Goal: Task Accomplishment & Management: Manage account settings

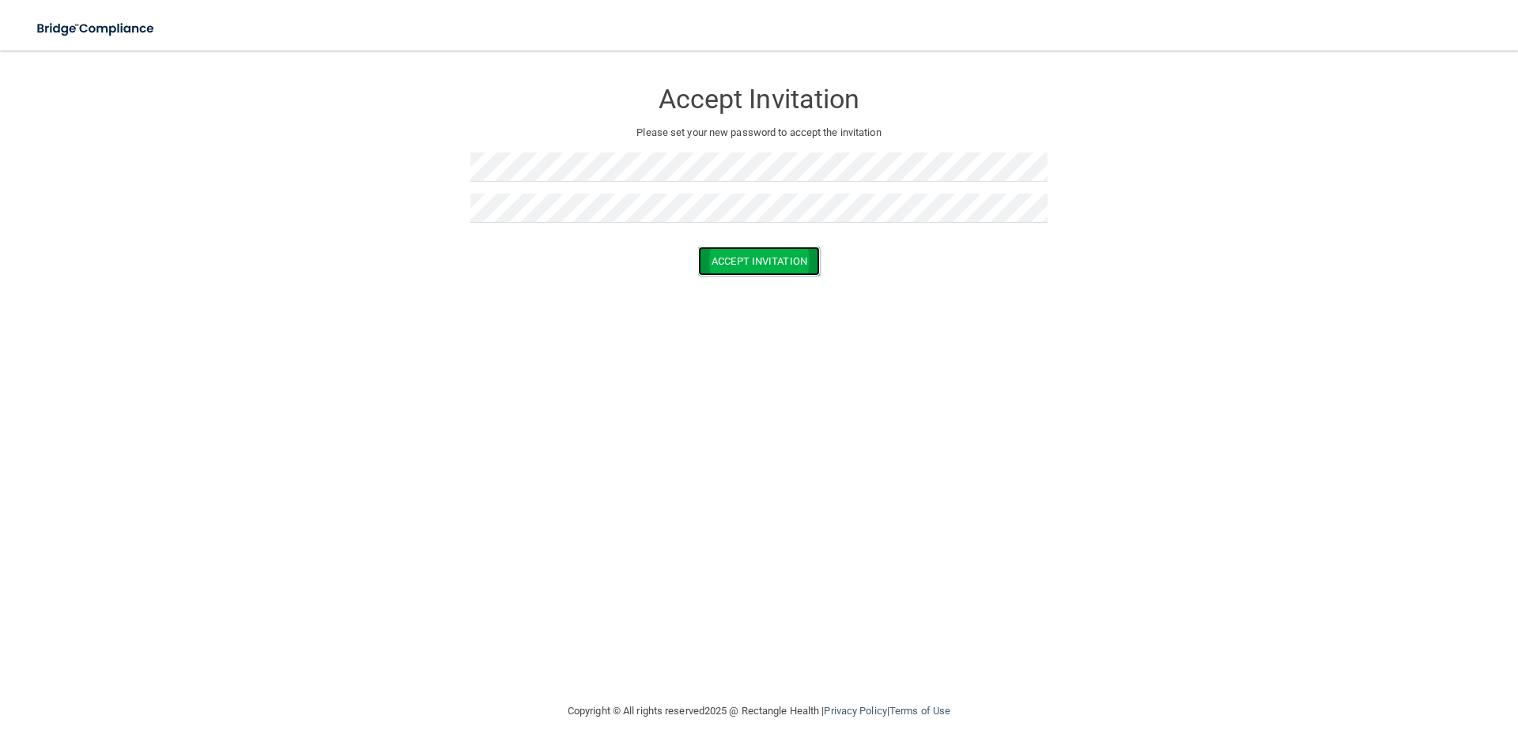
click at [787, 266] on button "Accept Invitation" at bounding box center [759, 261] width 122 height 29
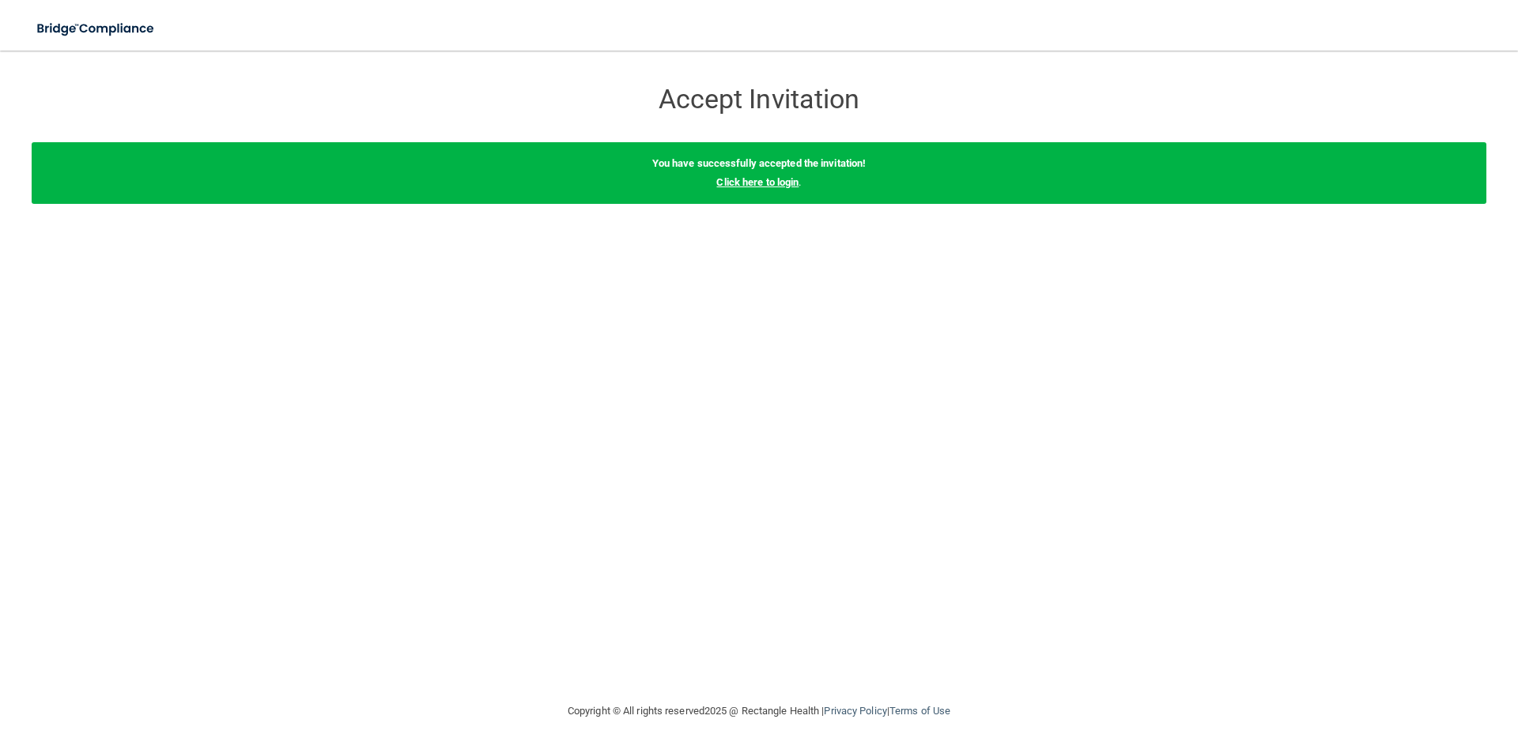
click at [756, 183] on link "Click here to login" at bounding box center [757, 182] width 82 height 12
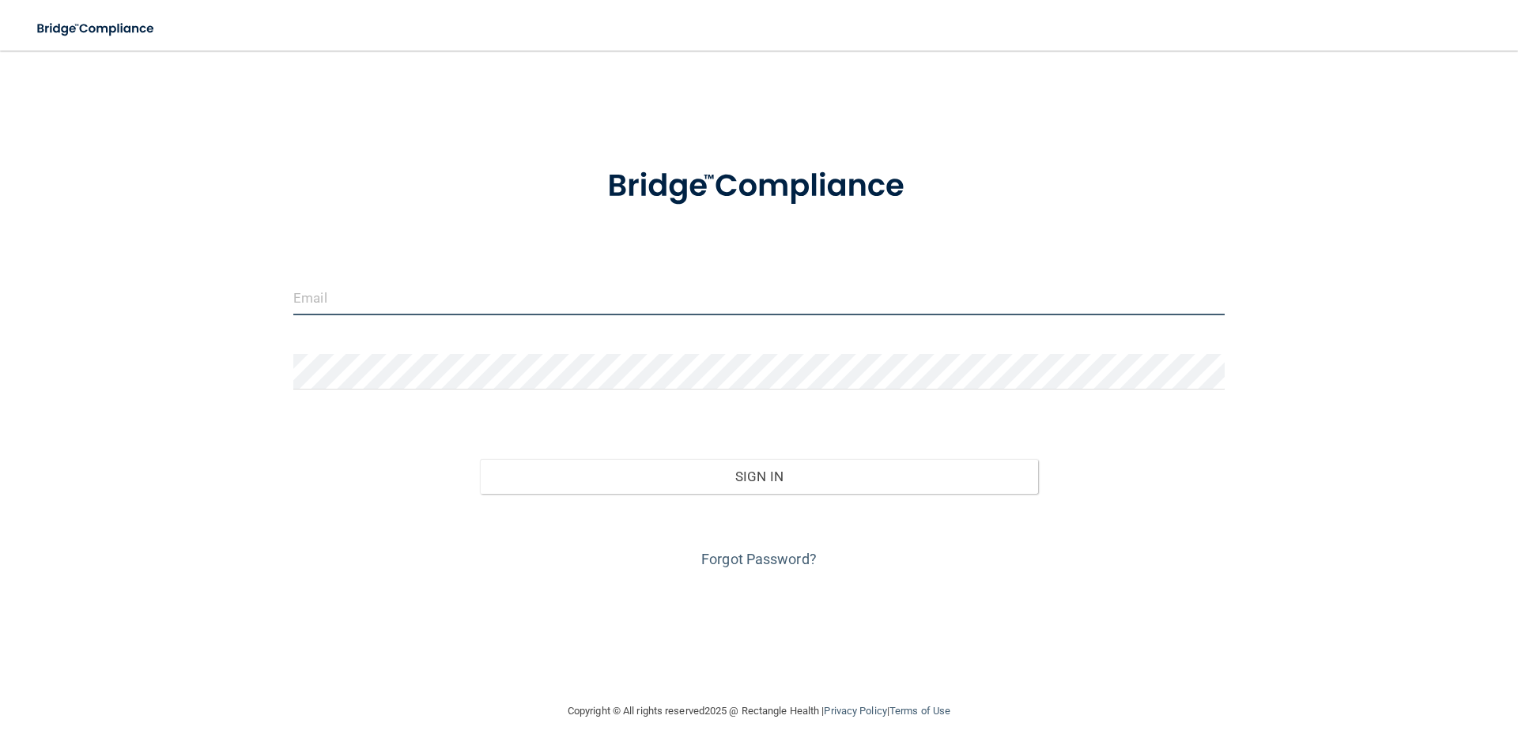
click at [598, 301] on input "email" at bounding box center [758, 298] width 931 height 36
type input "[EMAIL_ADDRESS][DOMAIN_NAME]"
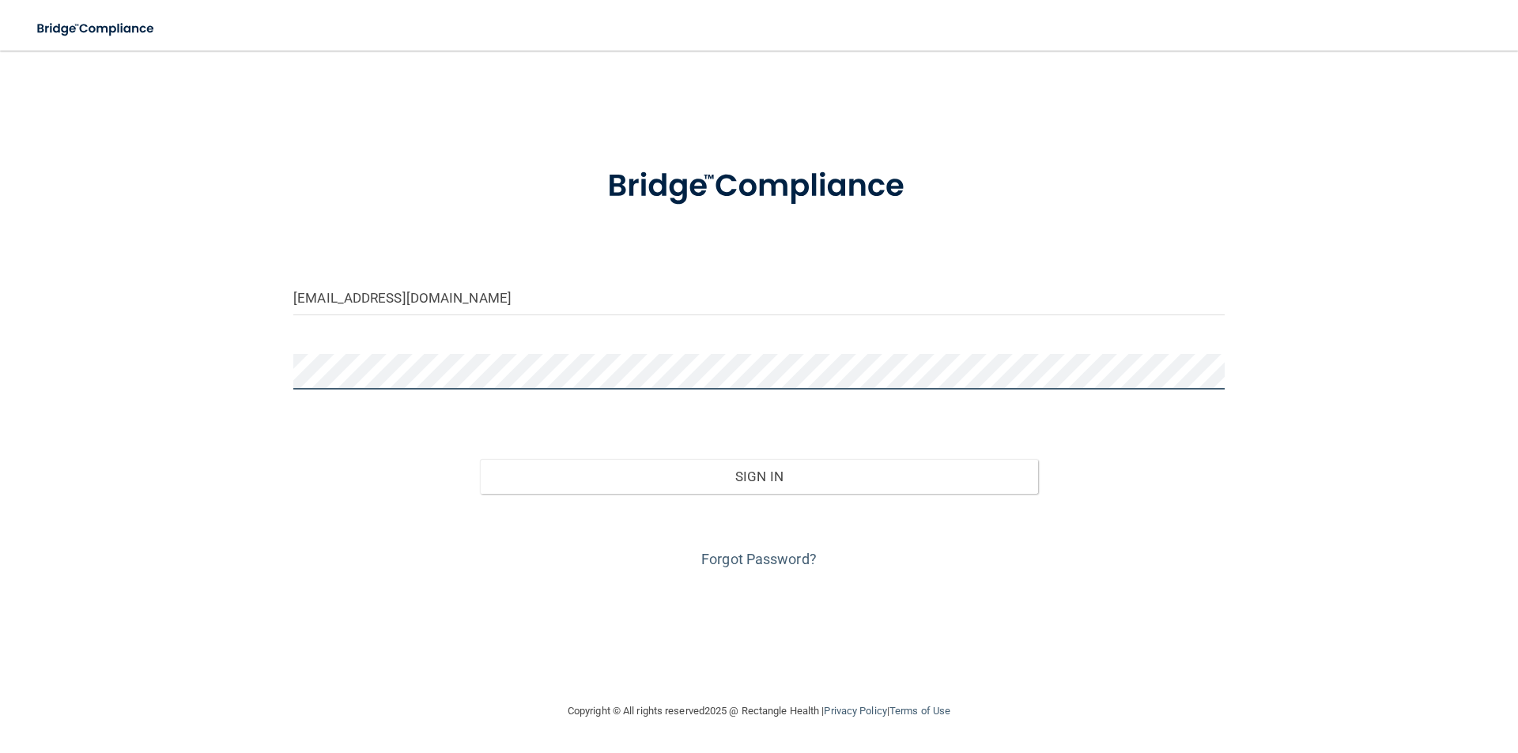
click at [480, 459] on button "Sign In" at bounding box center [759, 476] width 559 height 35
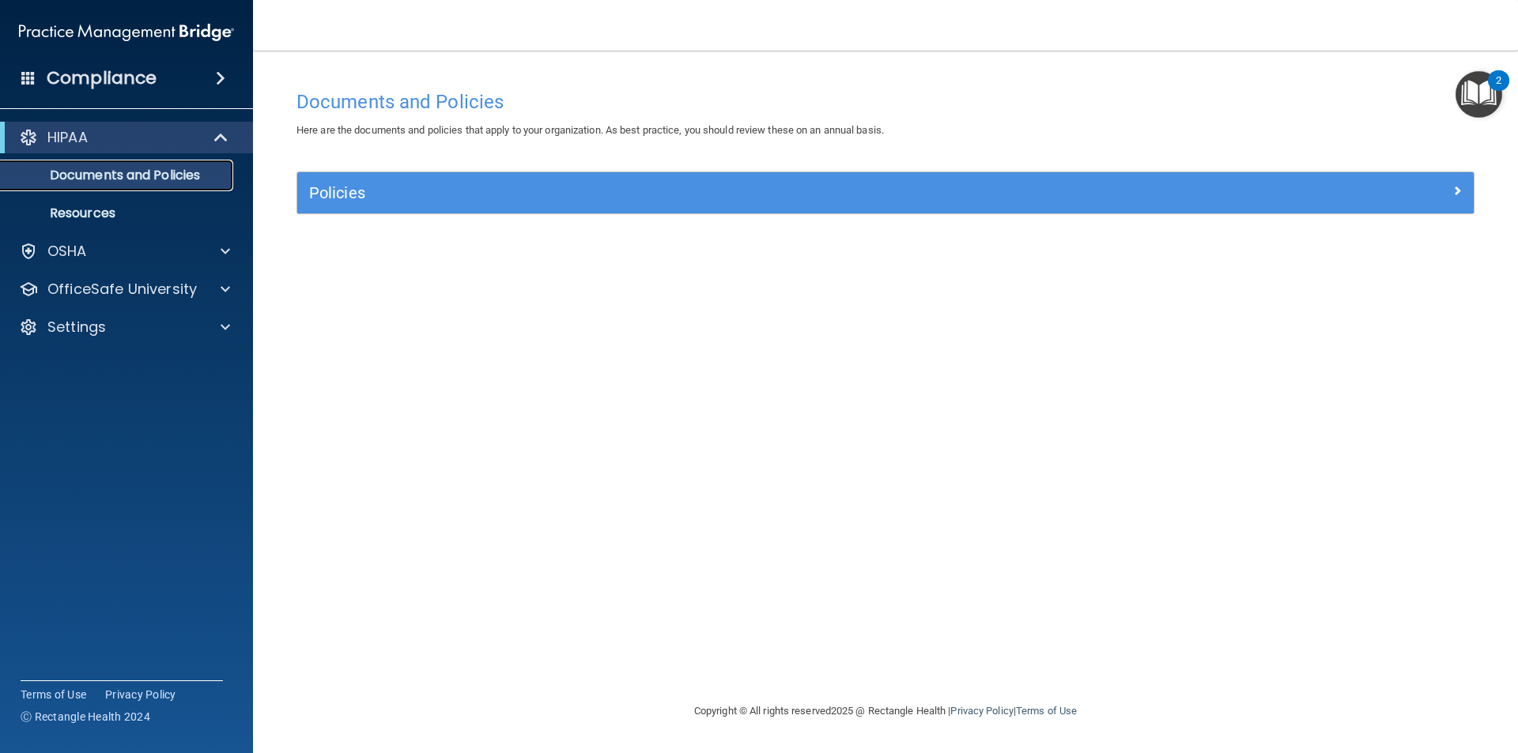
click at [149, 180] on p "Documents and Policies" at bounding box center [118, 176] width 216 height 16
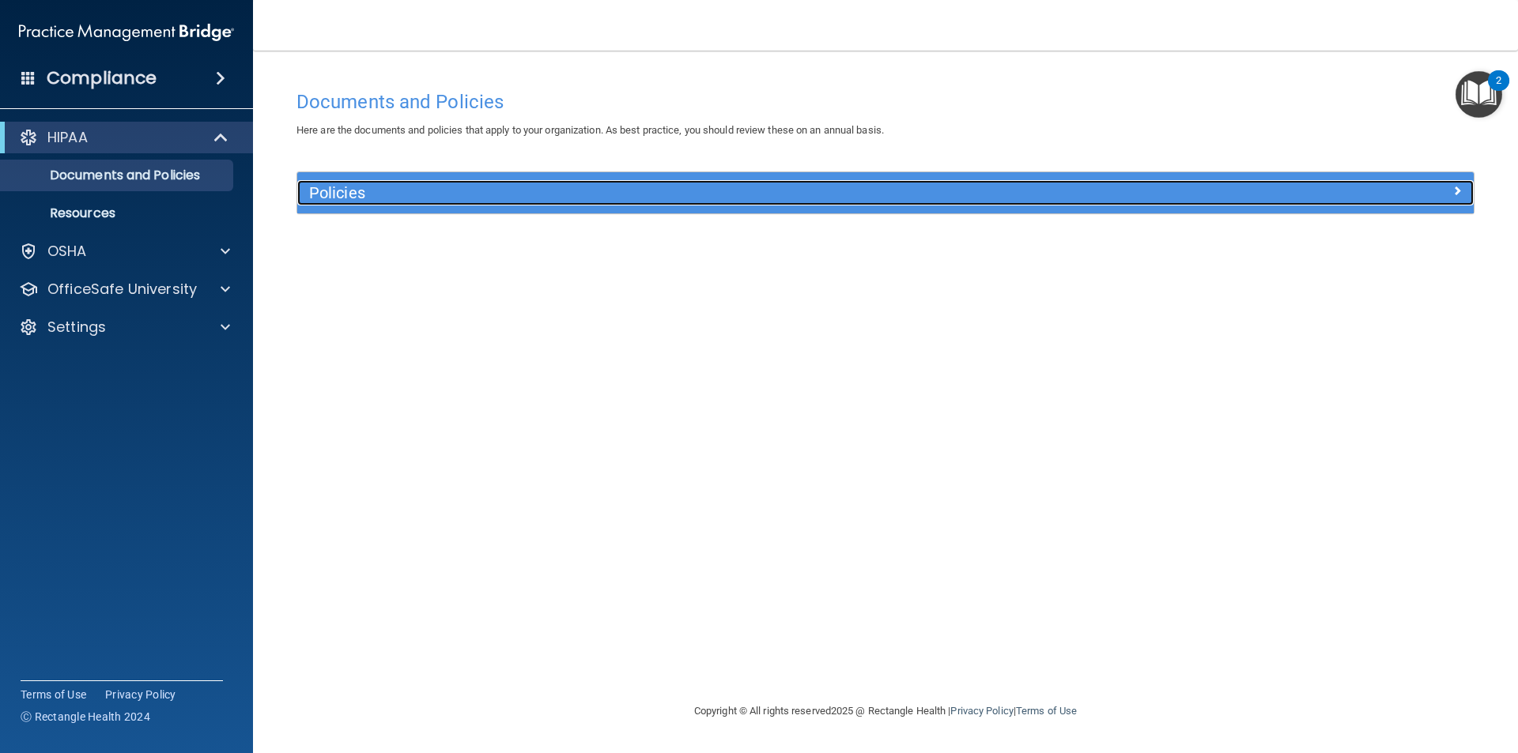
click at [751, 197] on h5 "Policies" at bounding box center [738, 192] width 858 height 17
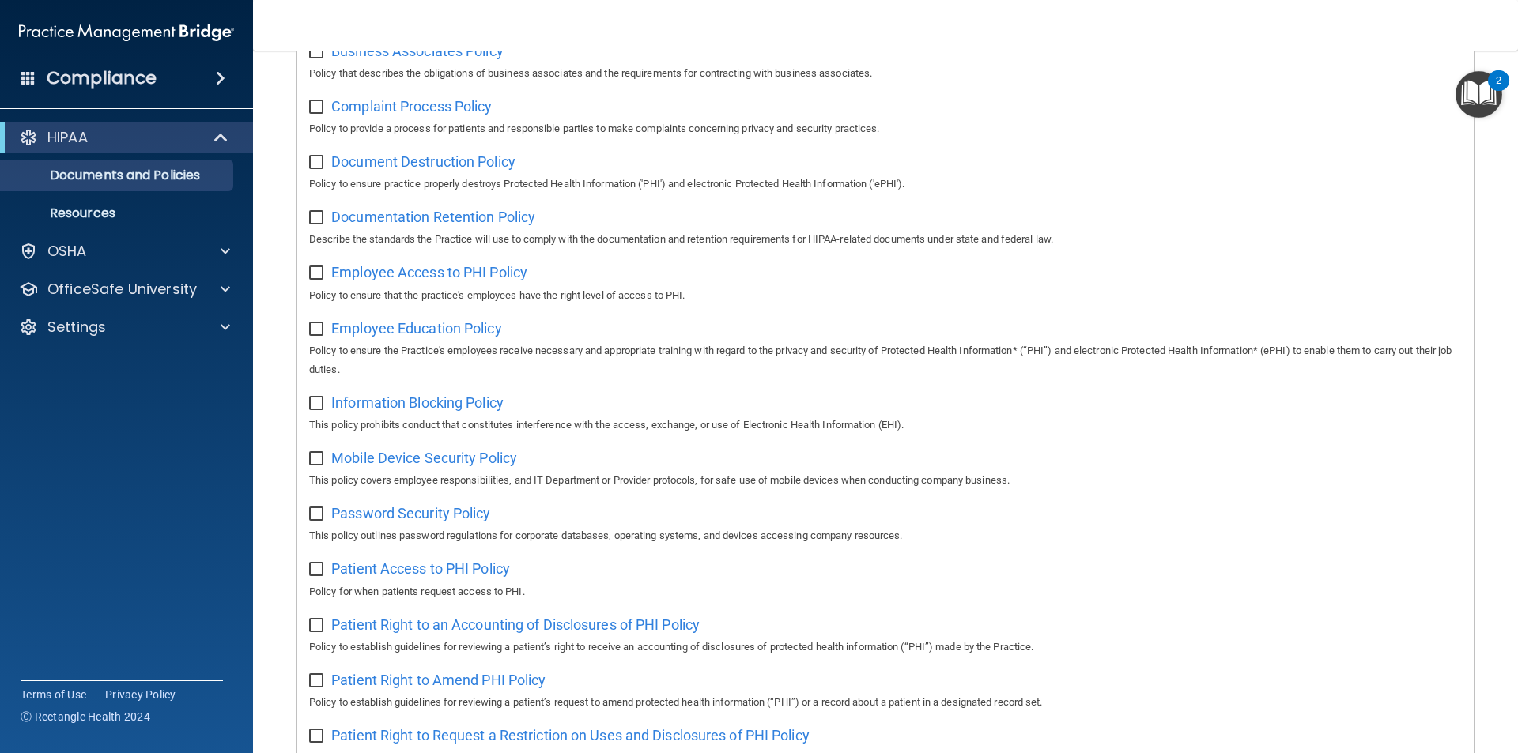
scroll to position [42, 0]
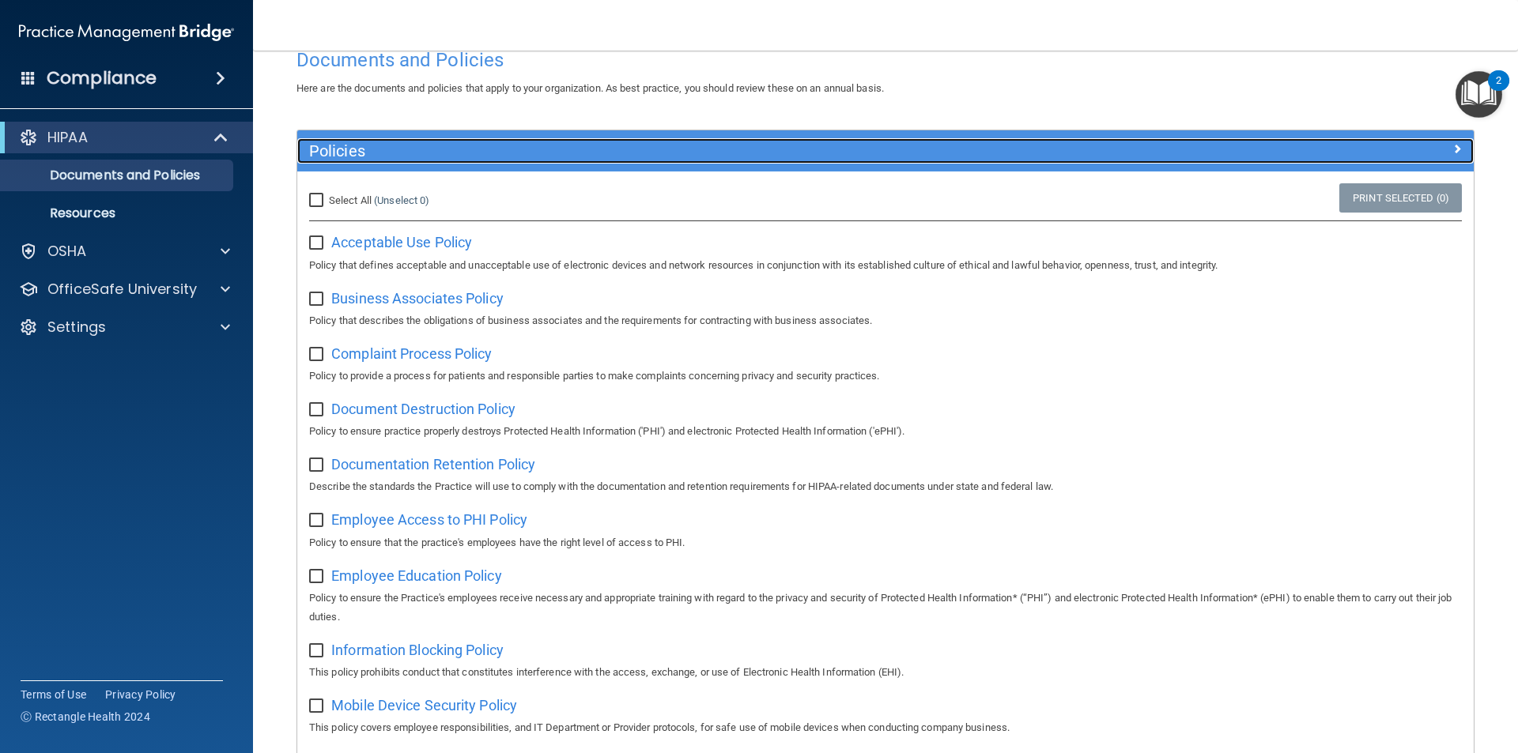
click at [856, 146] on h5 "Policies" at bounding box center [738, 150] width 858 height 17
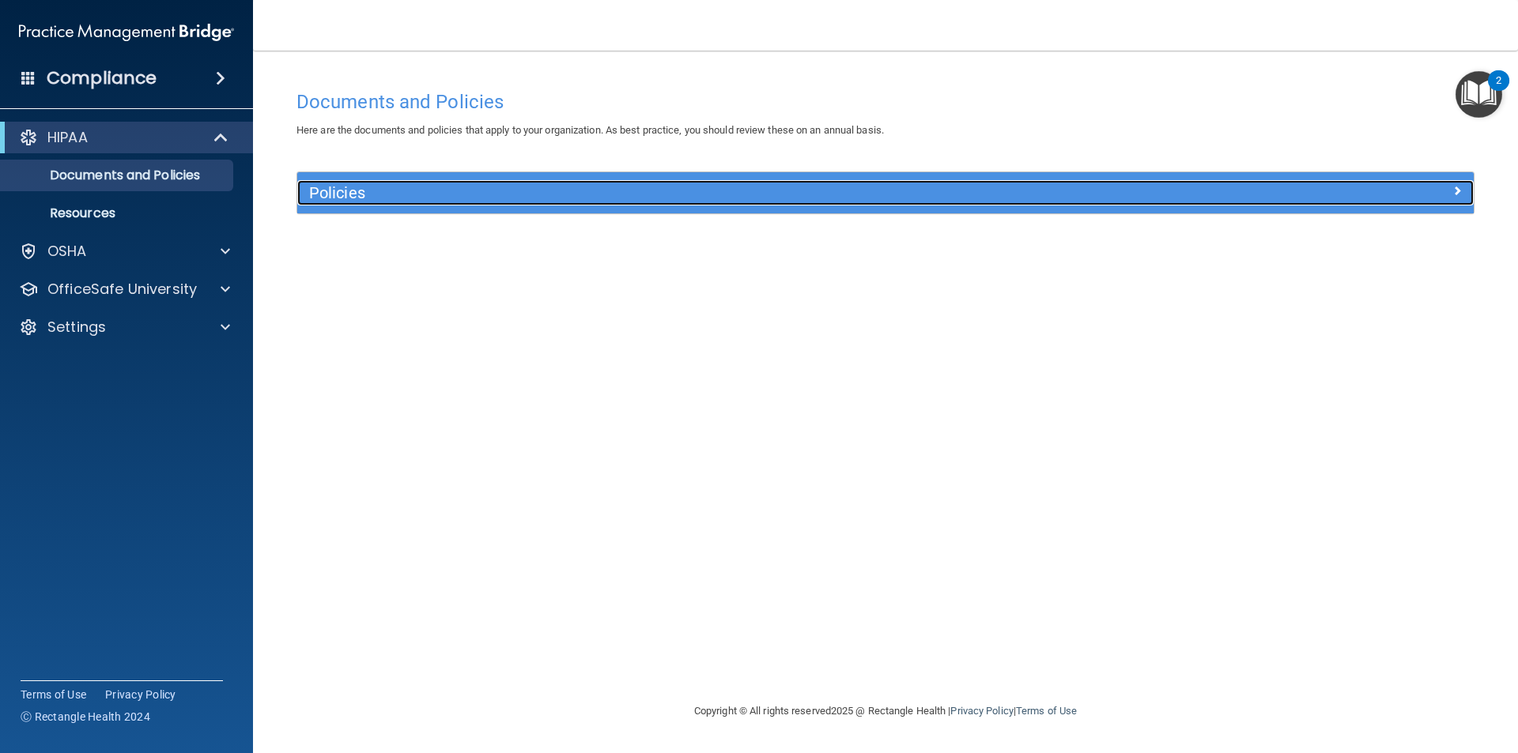
scroll to position [0, 0]
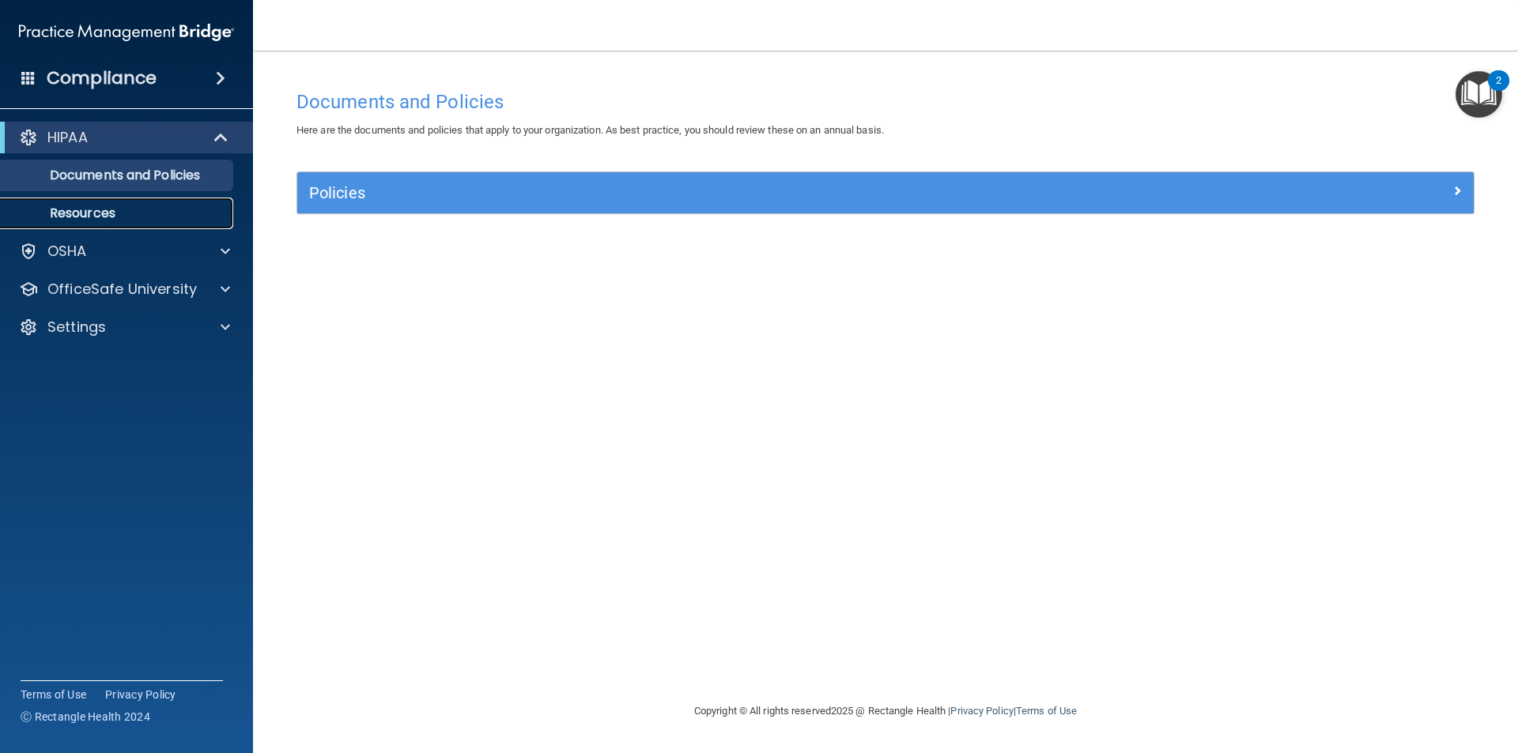
click at [153, 218] on p "Resources" at bounding box center [118, 214] width 216 height 16
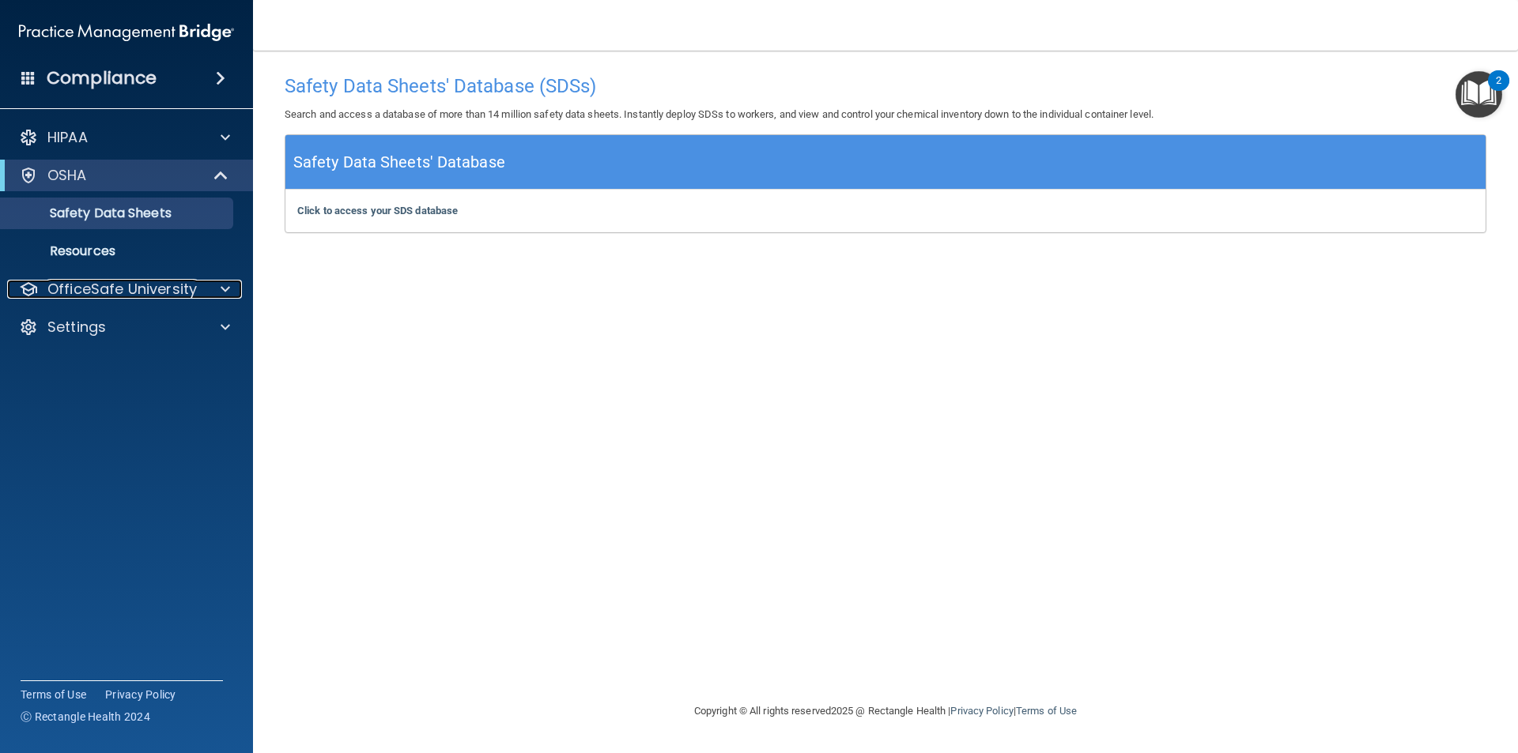
click at [134, 281] on p "OfficeSafe University" at bounding box center [121, 289] width 149 height 19
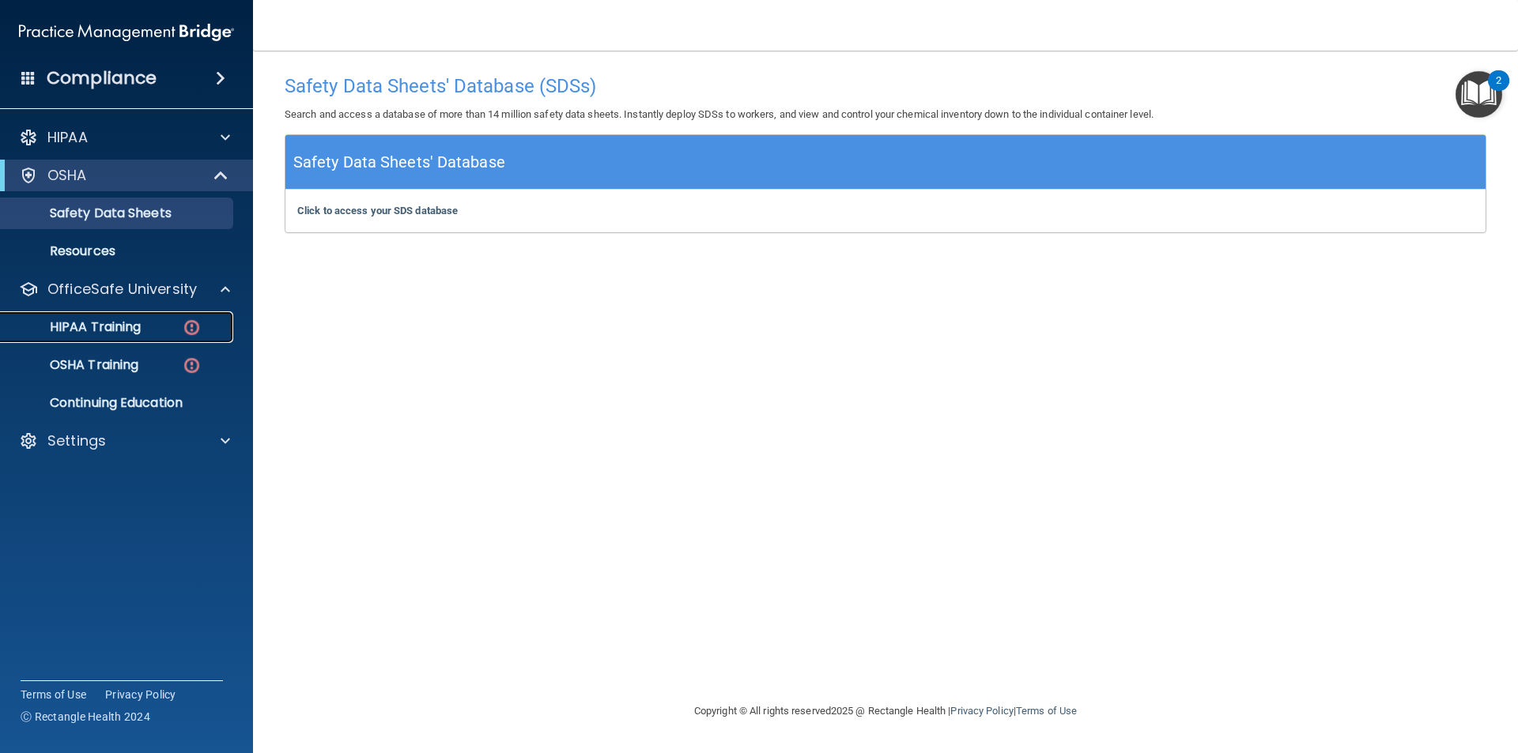
click at [123, 319] on p "HIPAA Training" at bounding box center [75, 327] width 130 height 16
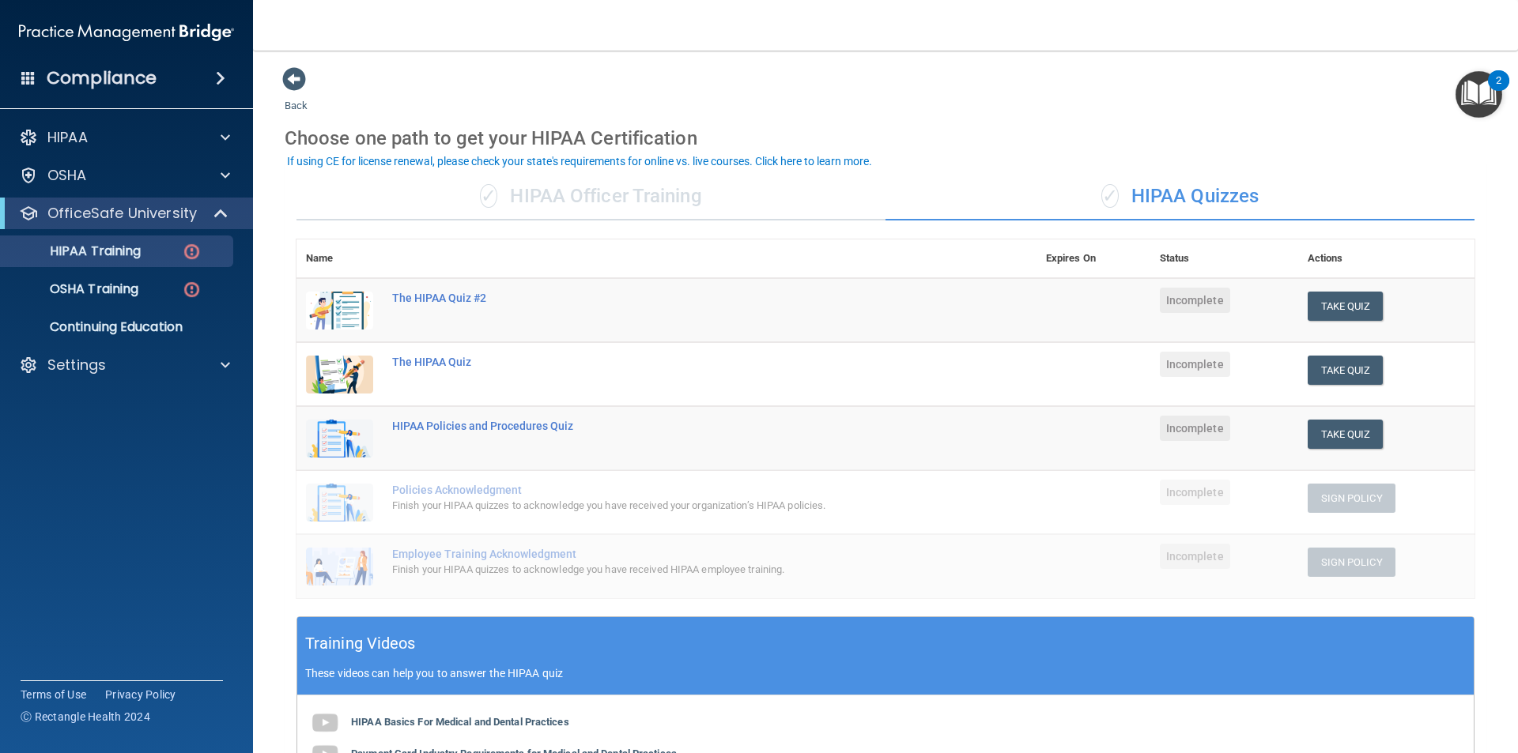
click at [661, 199] on div "✓ HIPAA Officer Training" at bounding box center [590, 196] width 589 height 47
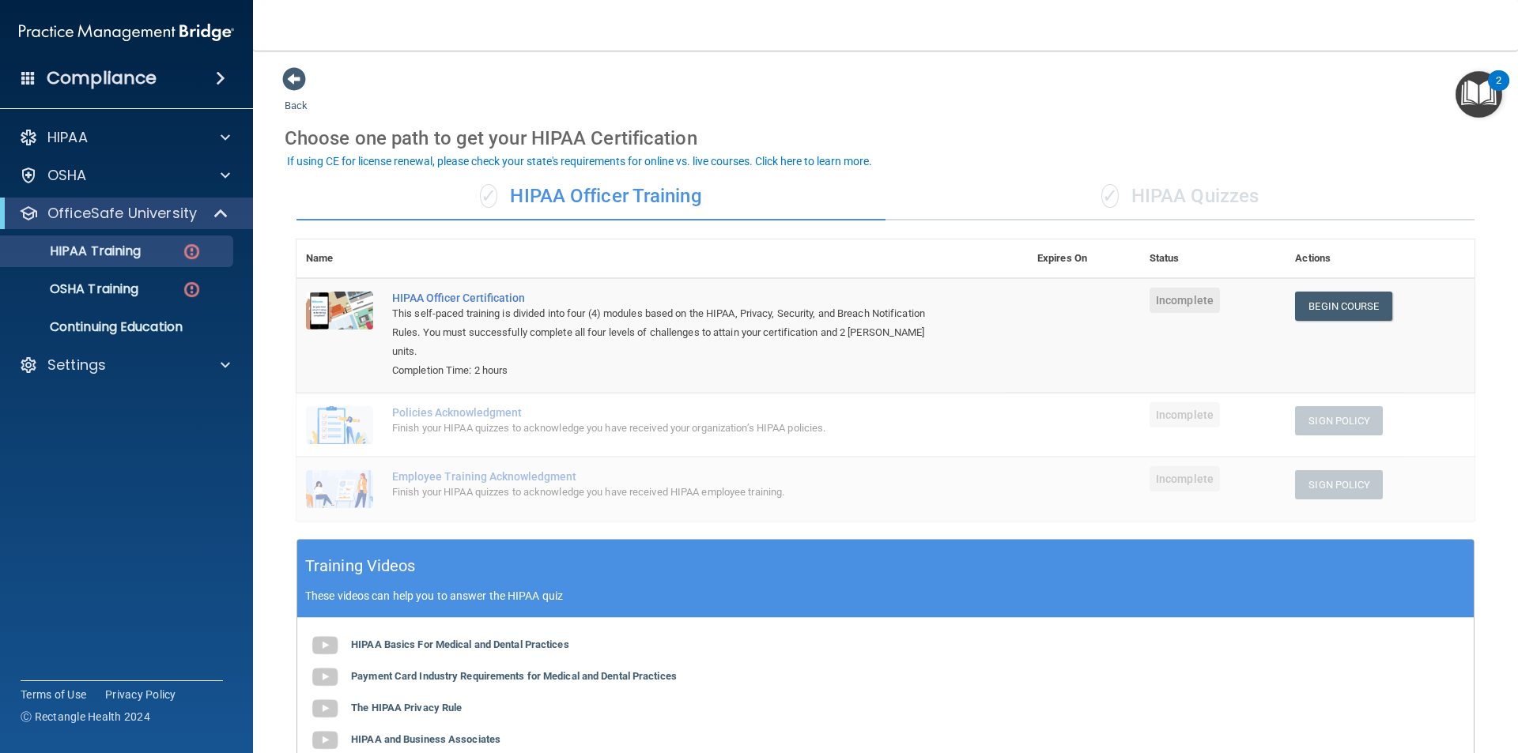
click at [201, 82] on div "Compliance" at bounding box center [126, 78] width 253 height 35
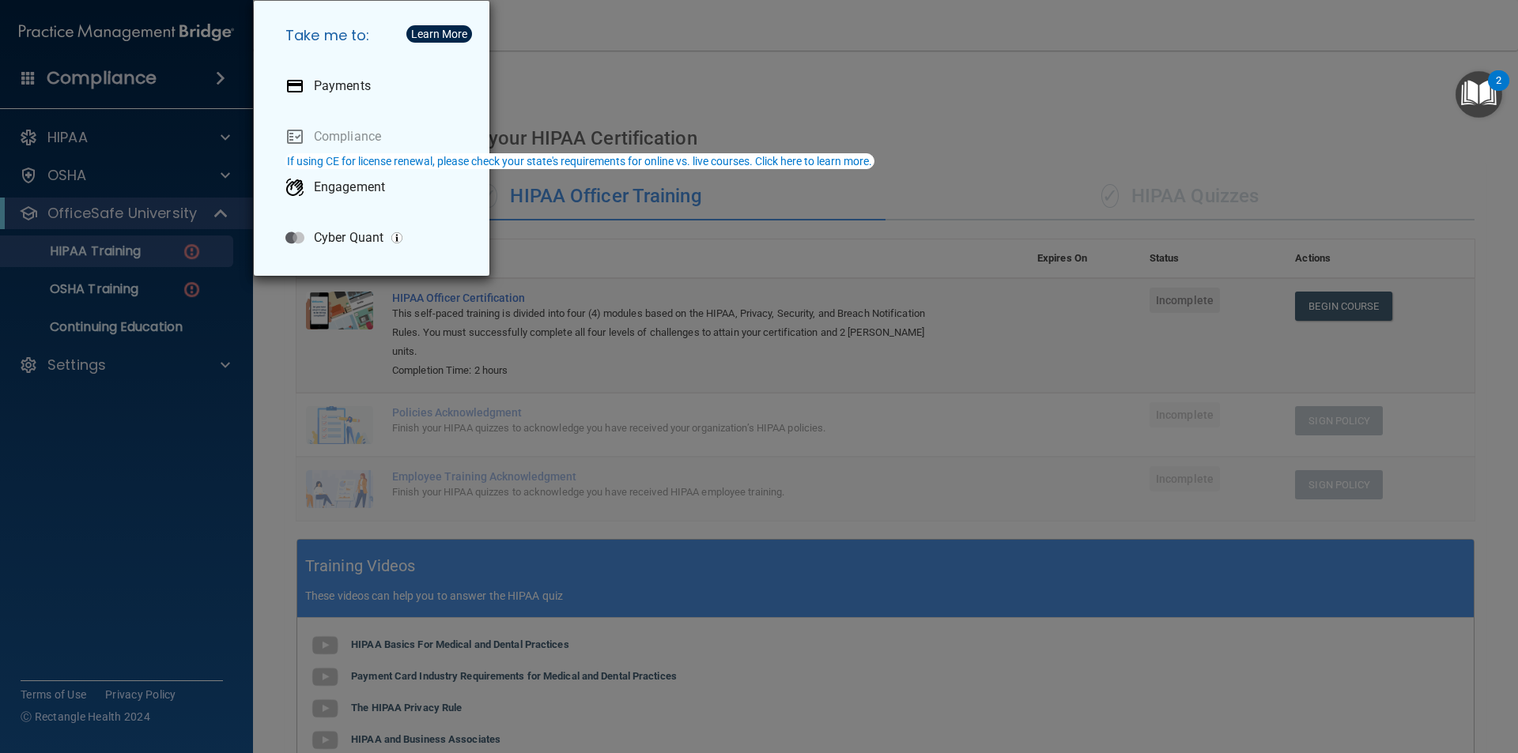
click at [201, 82] on div "Take me to: Payments Compliance Engagement Cyber Quant" at bounding box center [759, 376] width 1518 height 753
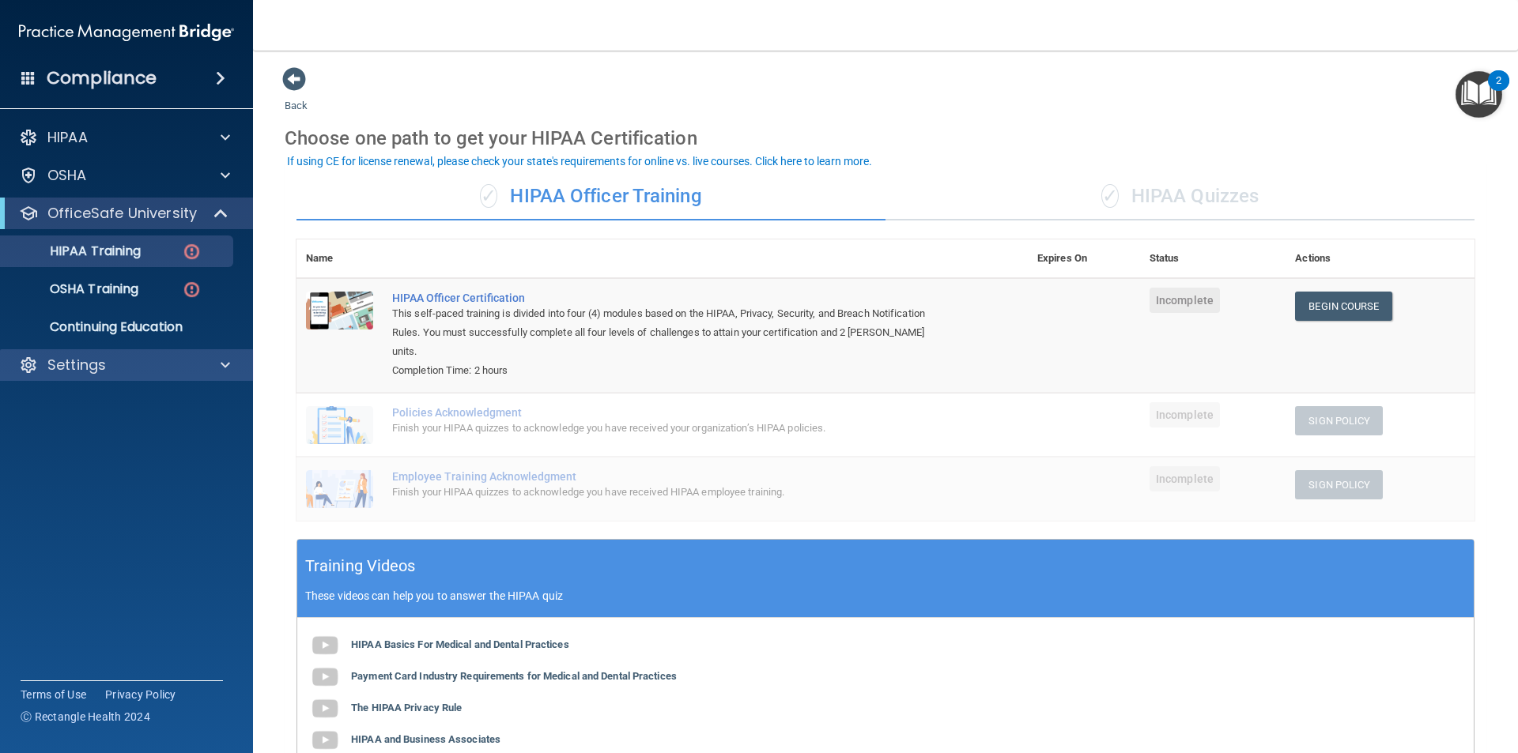
click at [198, 351] on div "Settings" at bounding box center [127, 365] width 254 height 32
click at [203, 364] on div at bounding box center [223, 365] width 40 height 19
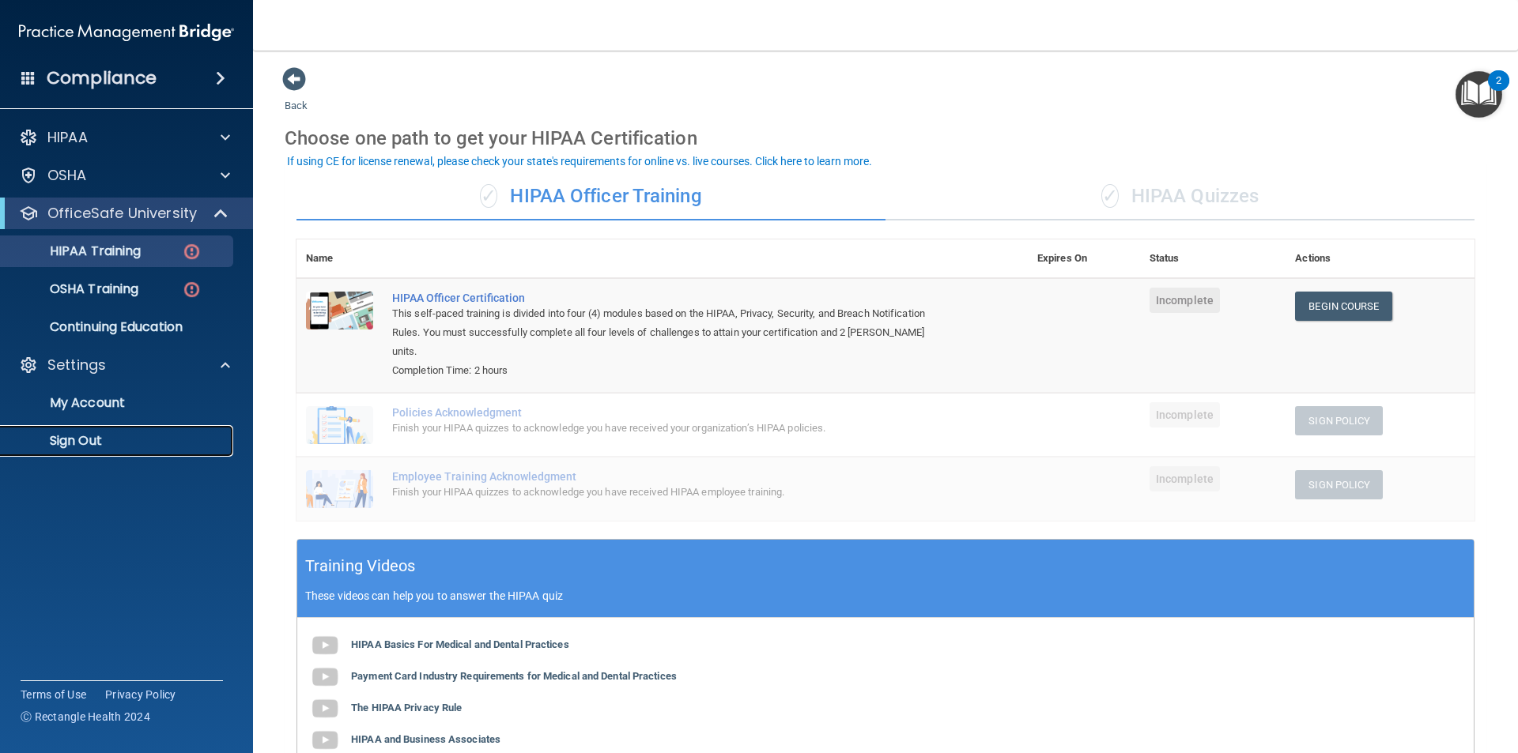
click at [91, 448] on p "Sign Out" at bounding box center [118, 441] width 216 height 16
